Goal: Check status: Check status

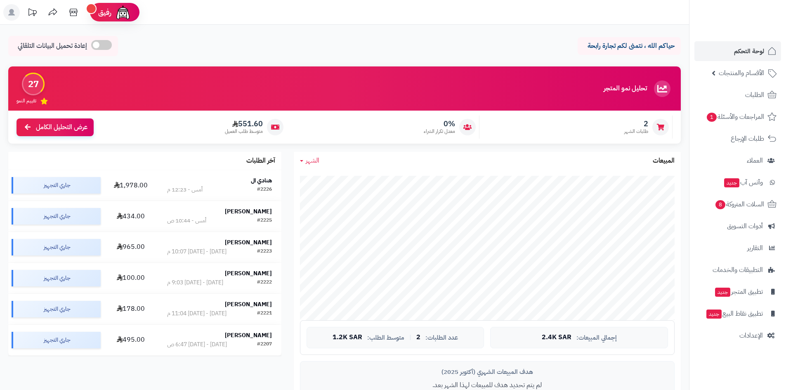
click at [314, 158] on span "الشهر" at bounding box center [313, 161] width 14 height 10
click at [320, 177] on link "اليوم" at bounding box center [327, 180] width 66 height 15
click at [311, 158] on span "اليوم" at bounding box center [312, 161] width 12 height 10
click at [352, 208] on link "الشهر" at bounding box center [327, 210] width 66 height 15
click at [755, 104] on link "الطلبات" at bounding box center [738, 95] width 87 height 20
